Goal: Find specific page/section: Find specific page/section

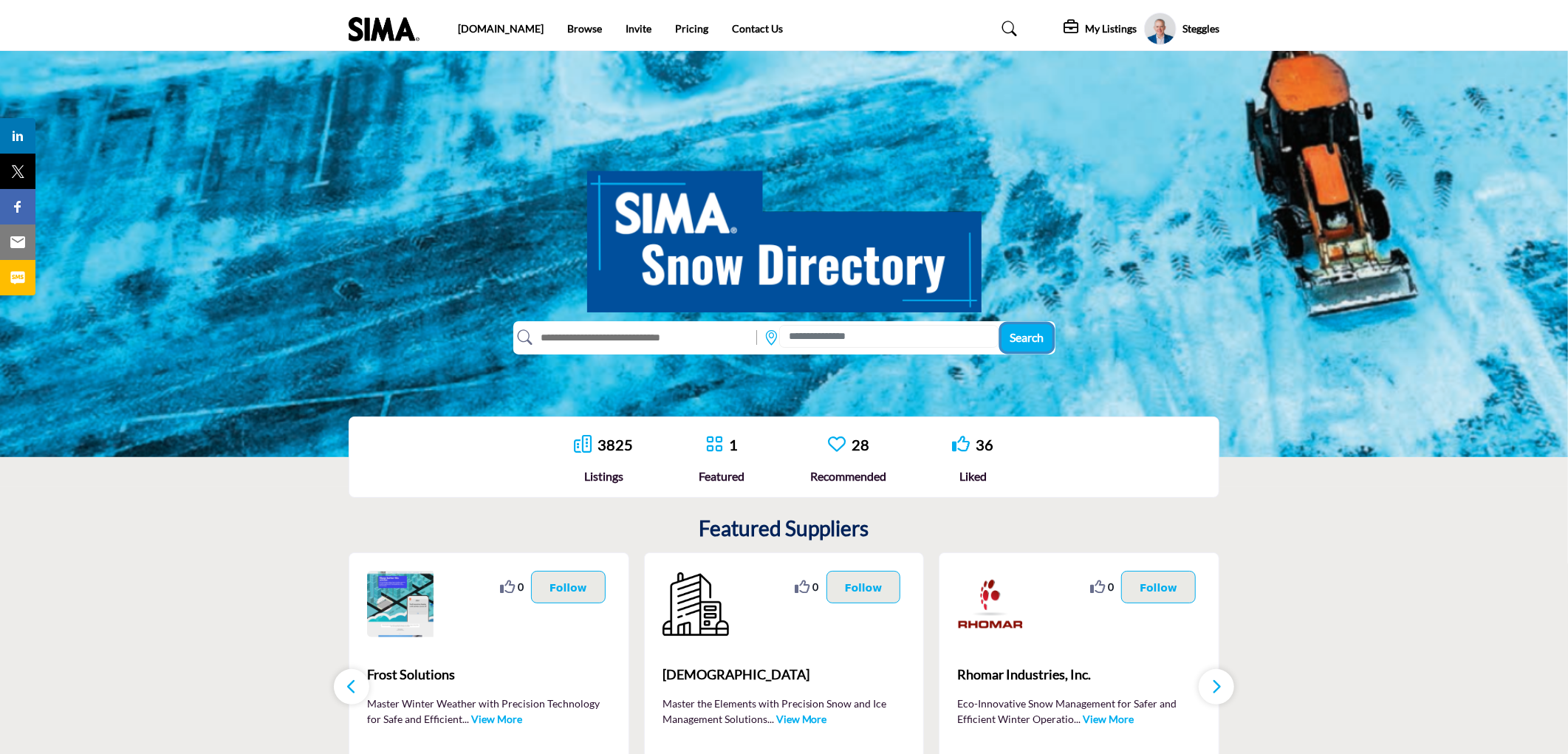
click at [1022, 338] on span "Search" at bounding box center [1027, 337] width 34 height 14
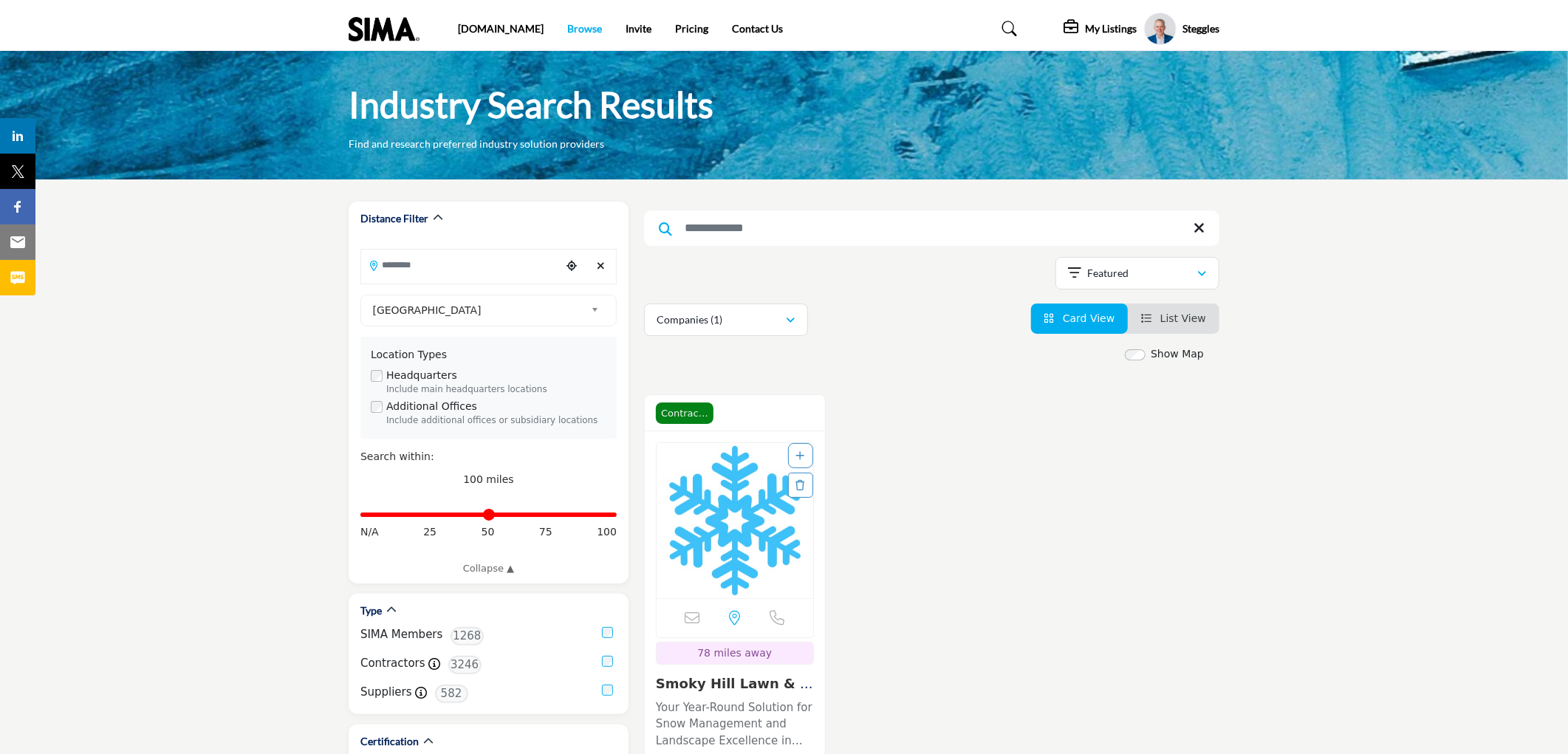
click at [567, 26] on link "Browse" at bounding box center [584, 28] width 35 height 13
